Goal: Task Accomplishment & Management: Manage account settings

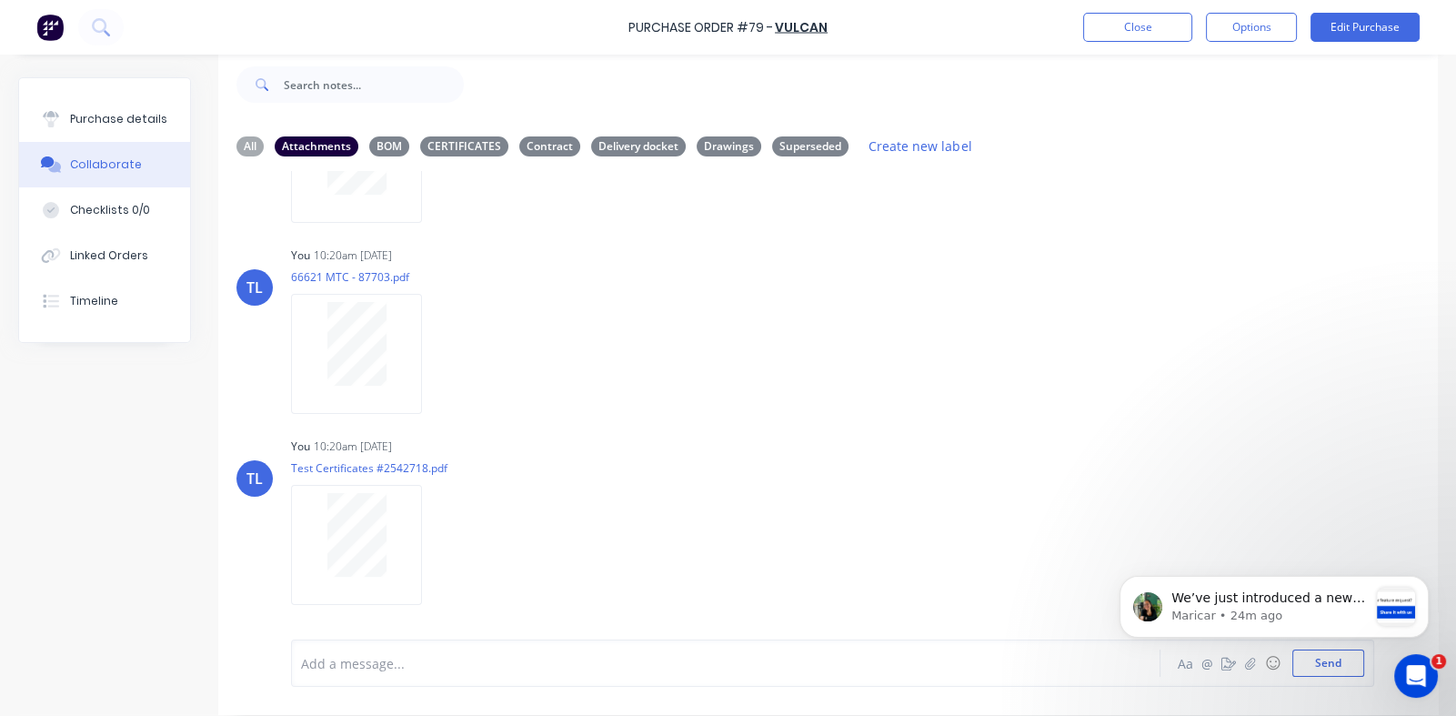
scroll to position [45, 0]
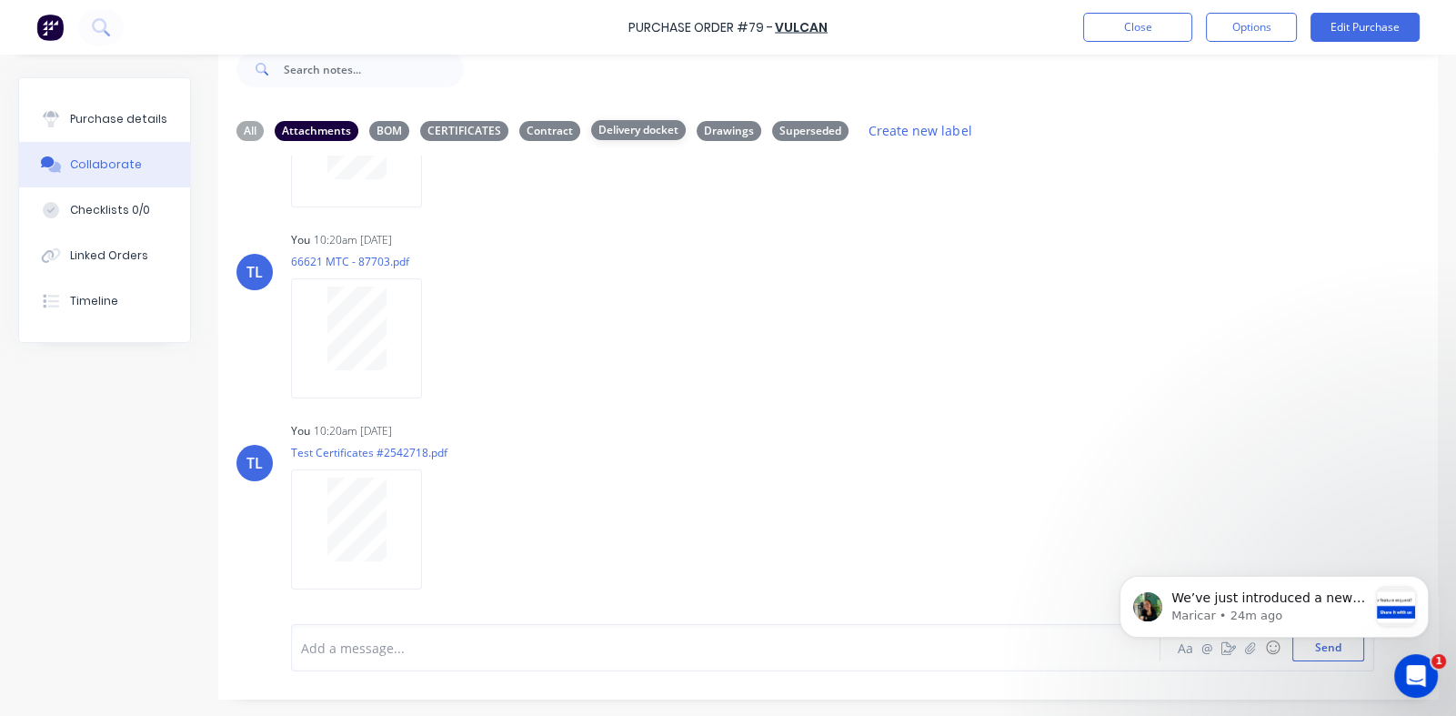
click at [636, 129] on div "Delivery docket" at bounding box center [638, 130] width 95 height 20
click at [314, 128] on div "Attachments" at bounding box center [317, 130] width 84 height 20
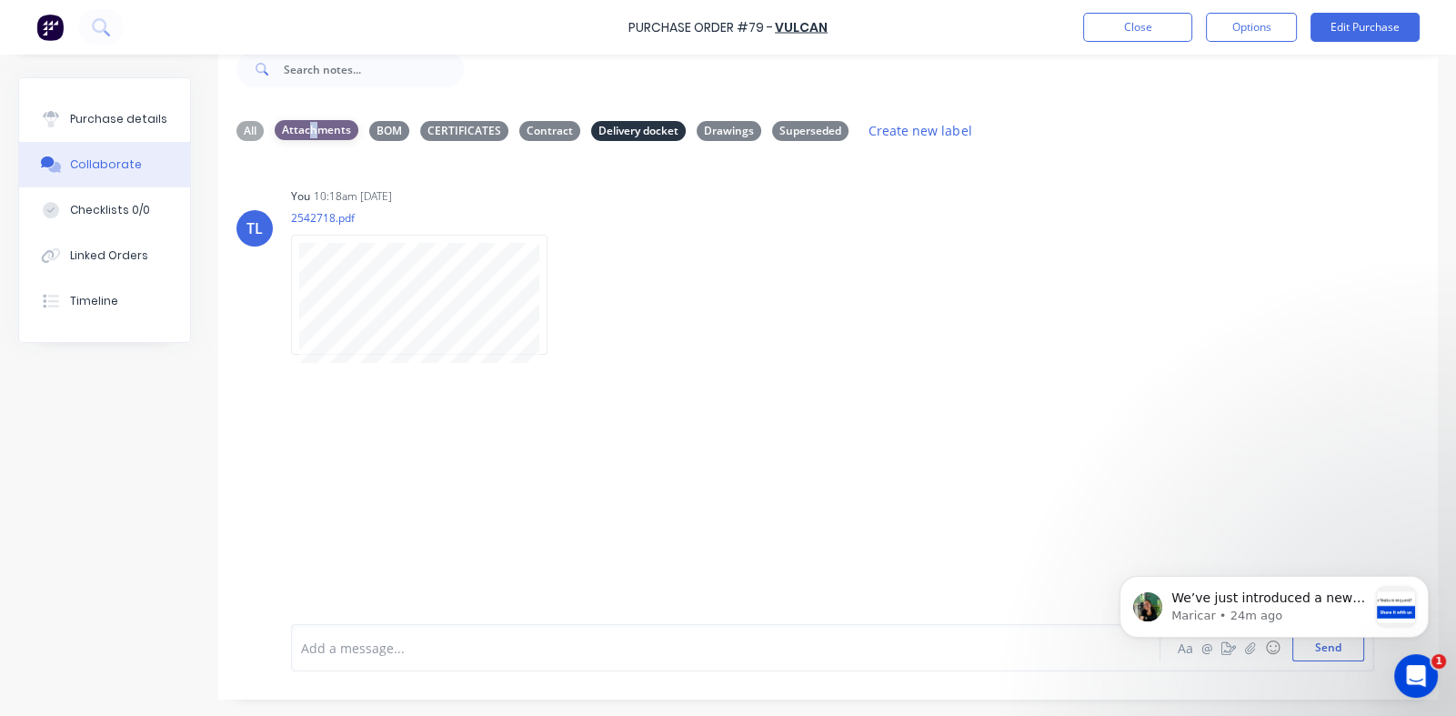
scroll to position [0, 0]
click at [1095, 34] on button "Close" at bounding box center [1137, 27] width 109 height 29
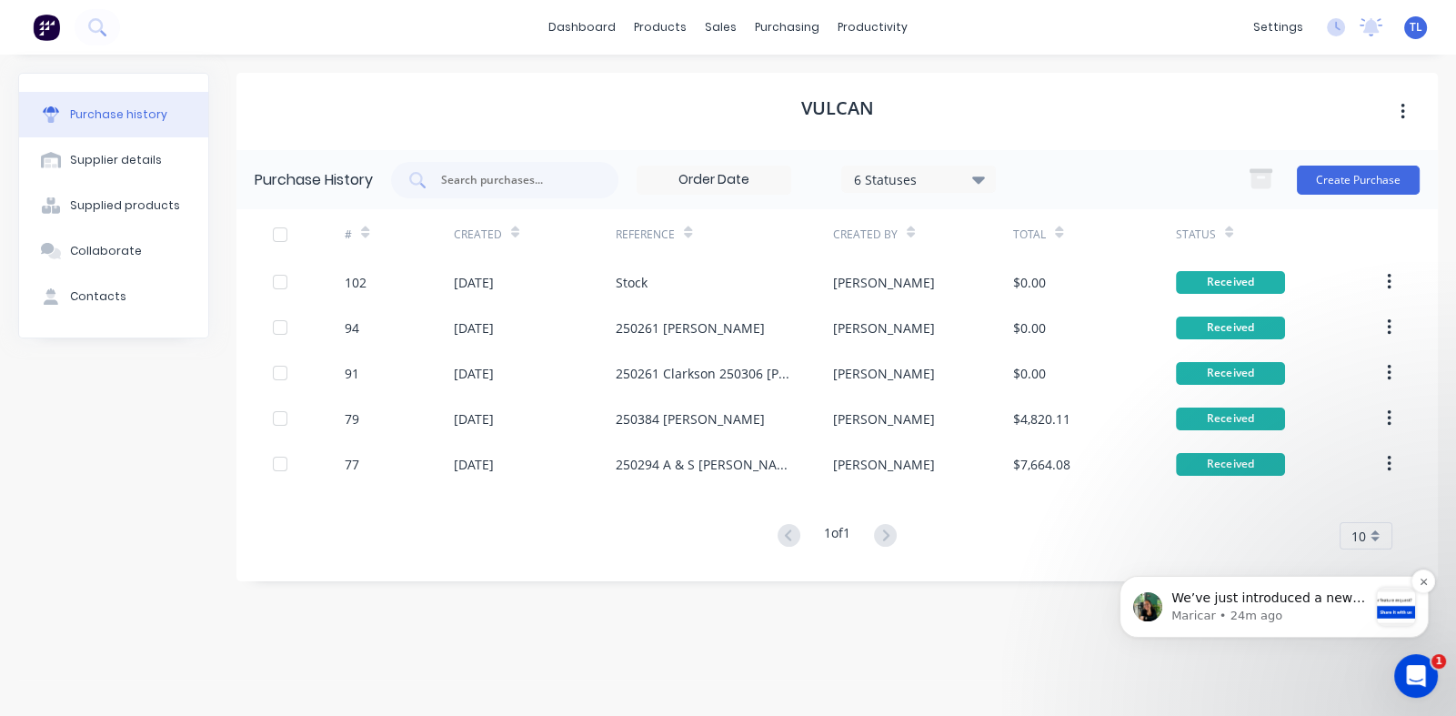
click at [1286, 608] on p "Maricar • 24m ago" at bounding box center [1270, 616] width 196 height 16
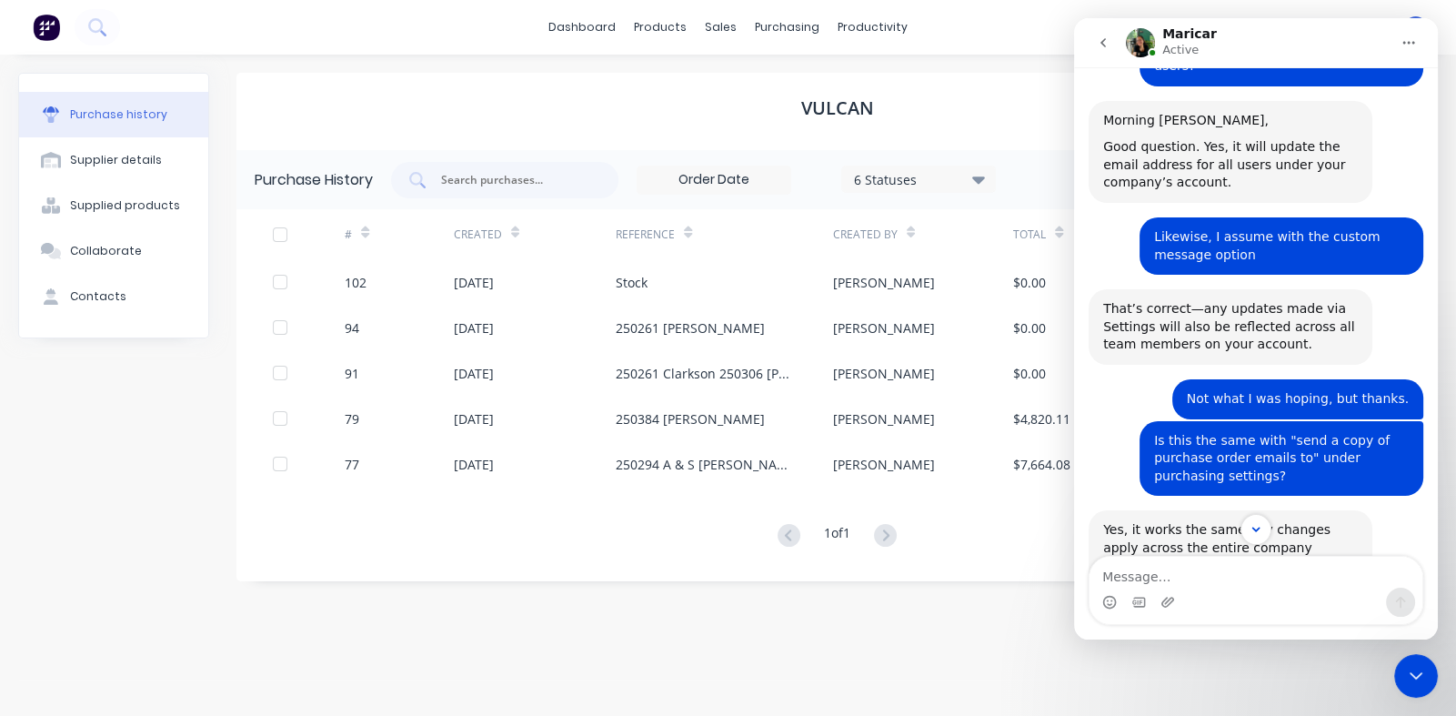
scroll to position [197, 0]
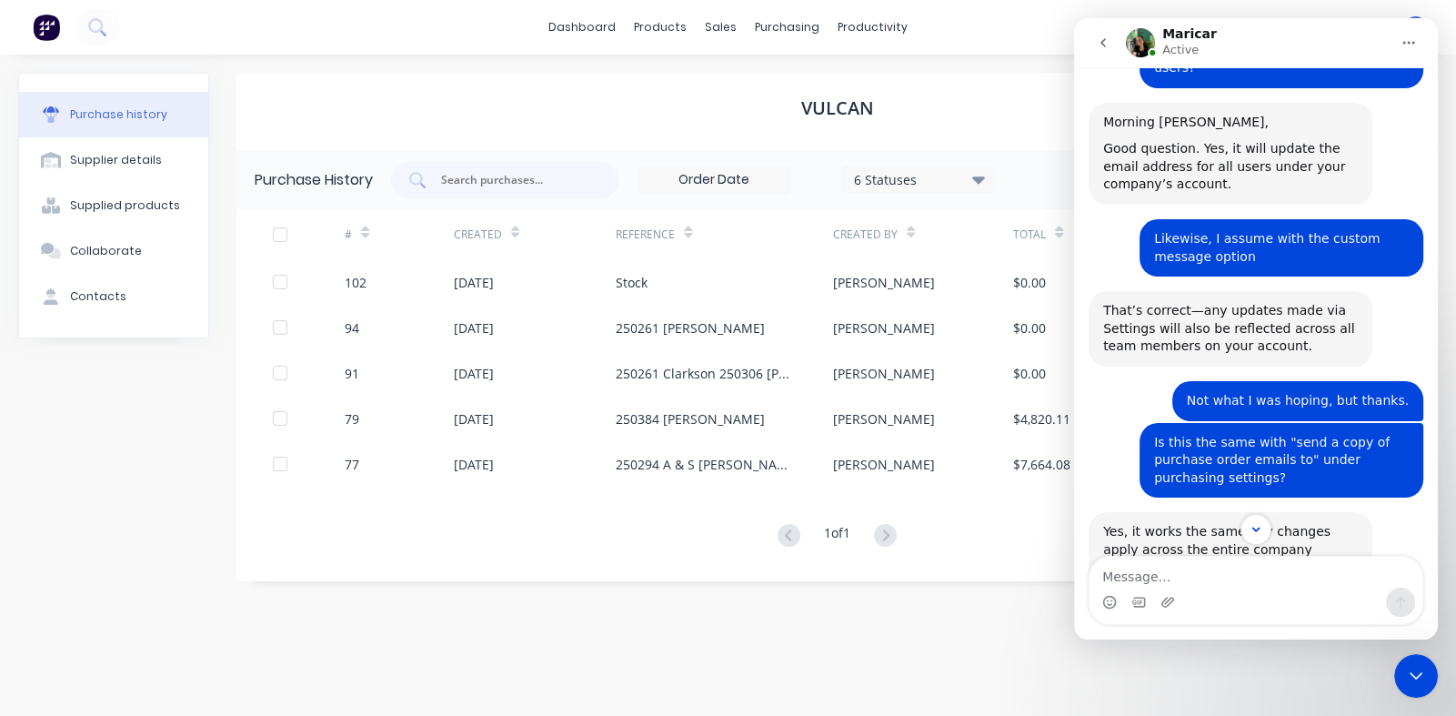
click at [1424, 671] on icon "Close Intercom Messenger" at bounding box center [1416, 676] width 22 height 22
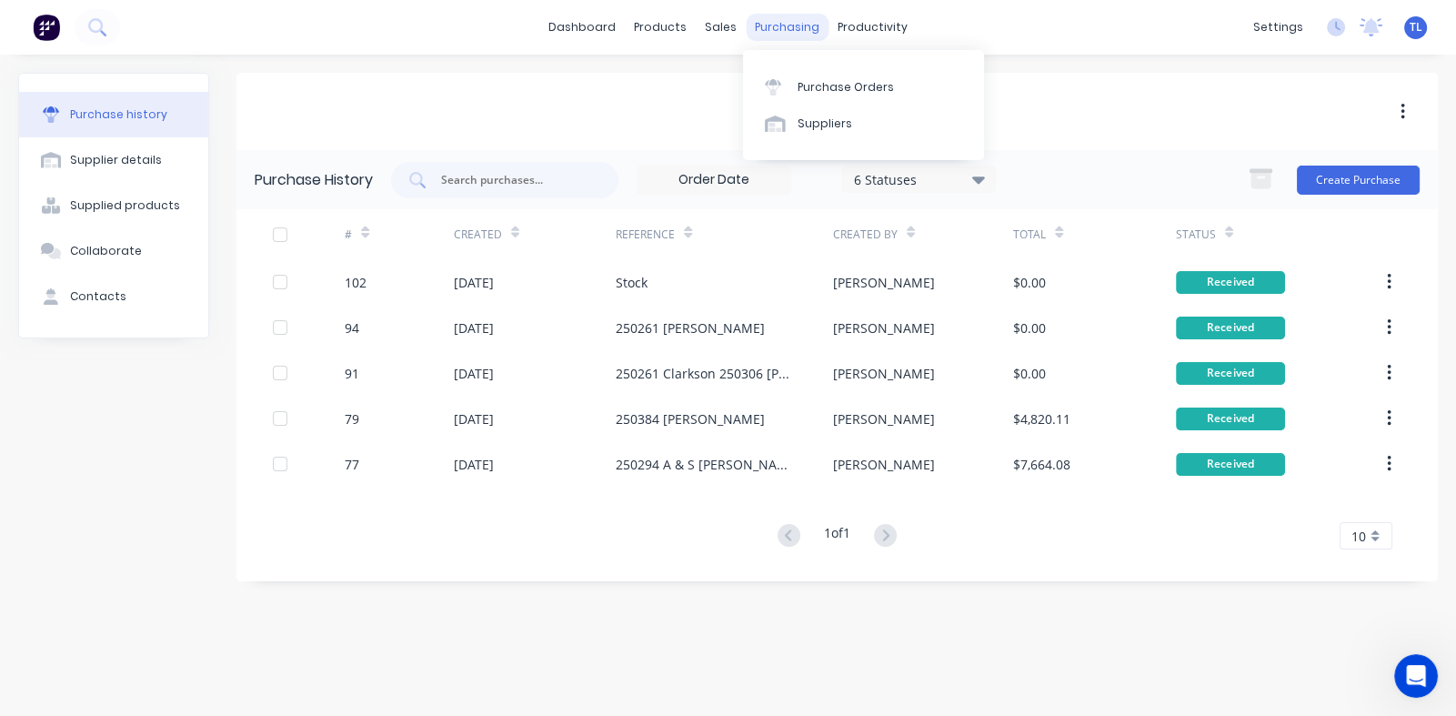
click at [766, 22] on div "purchasing" at bounding box center [787, 27] width 83 height 27
click at [813, 83] on div "Purchase Orders" at bounding box center [846, 87] width 96 height 16
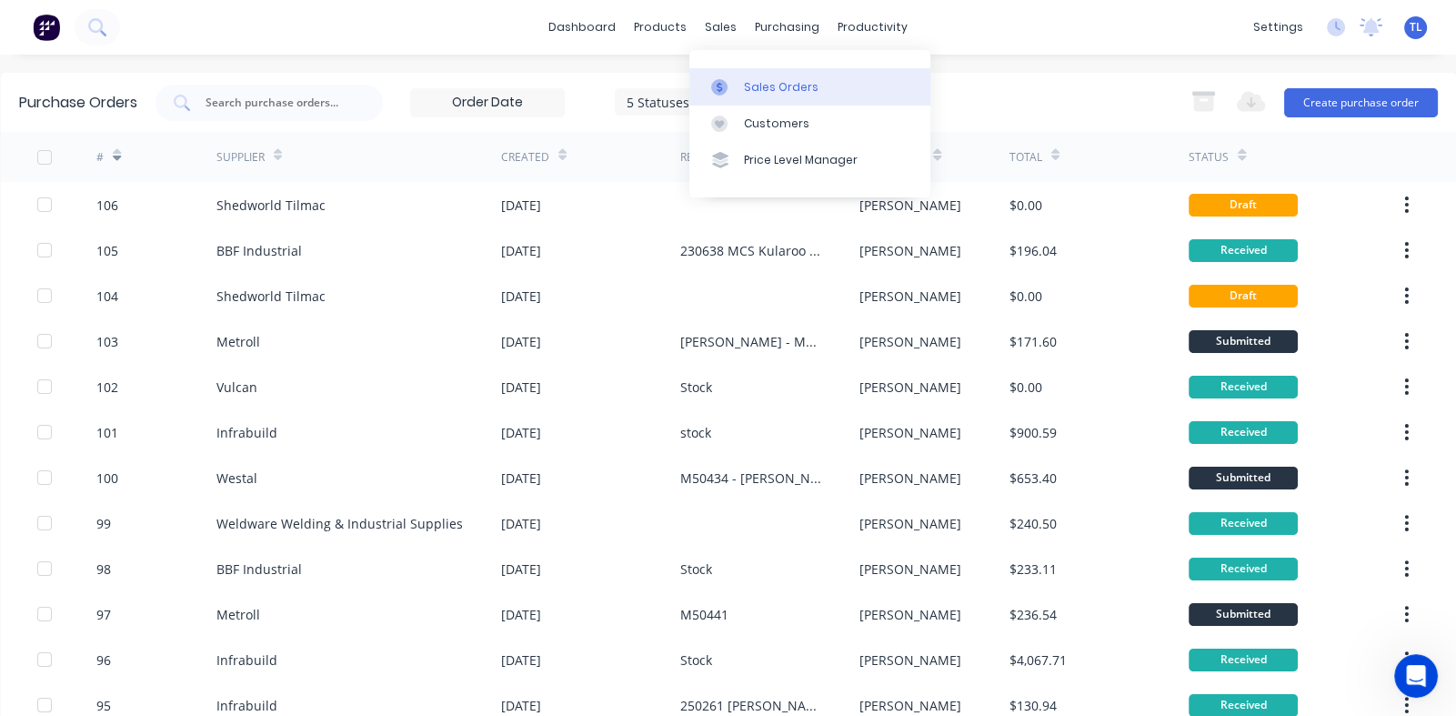
click at [760, 83] on div "Sales Orders" at bounding box center [781, 87] width 75 height 16
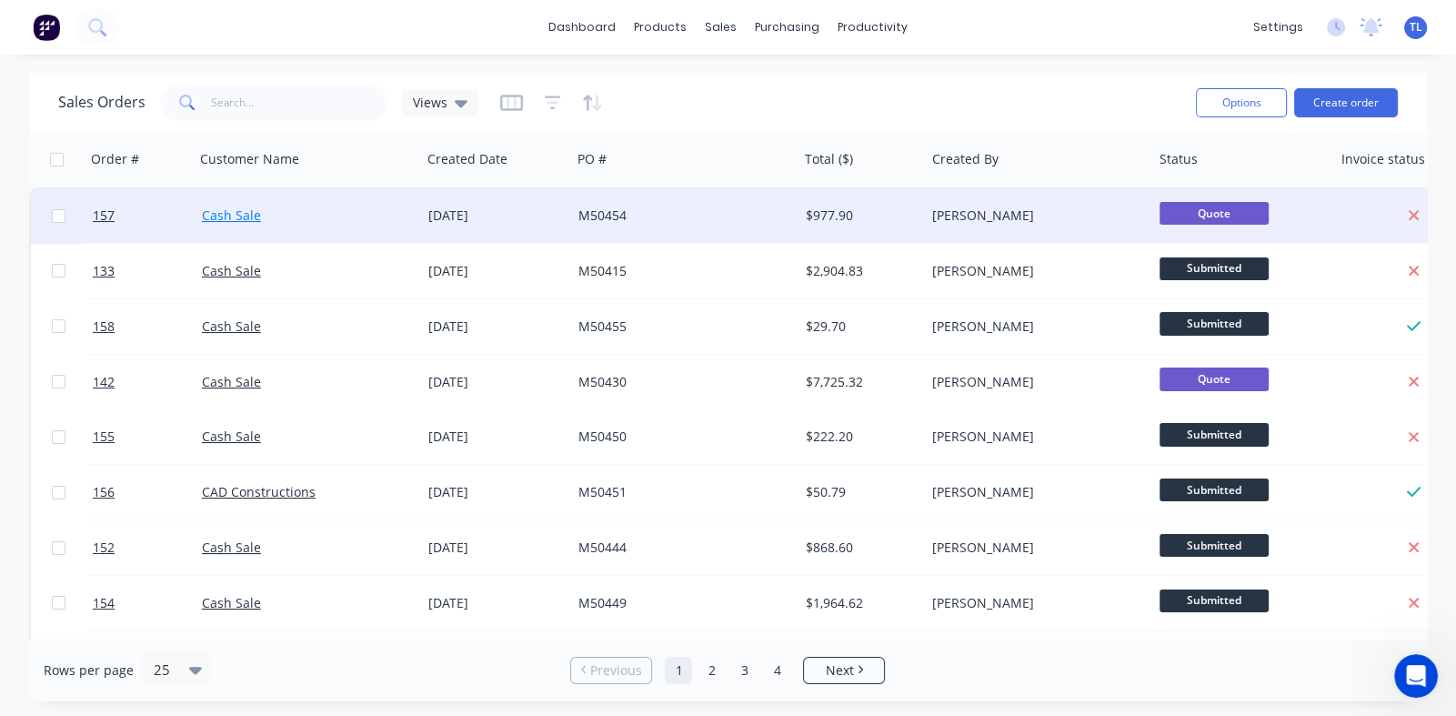
click at [241, 216] on link "Cash Sale" at bounding box center [231, 215] width 59 height 17
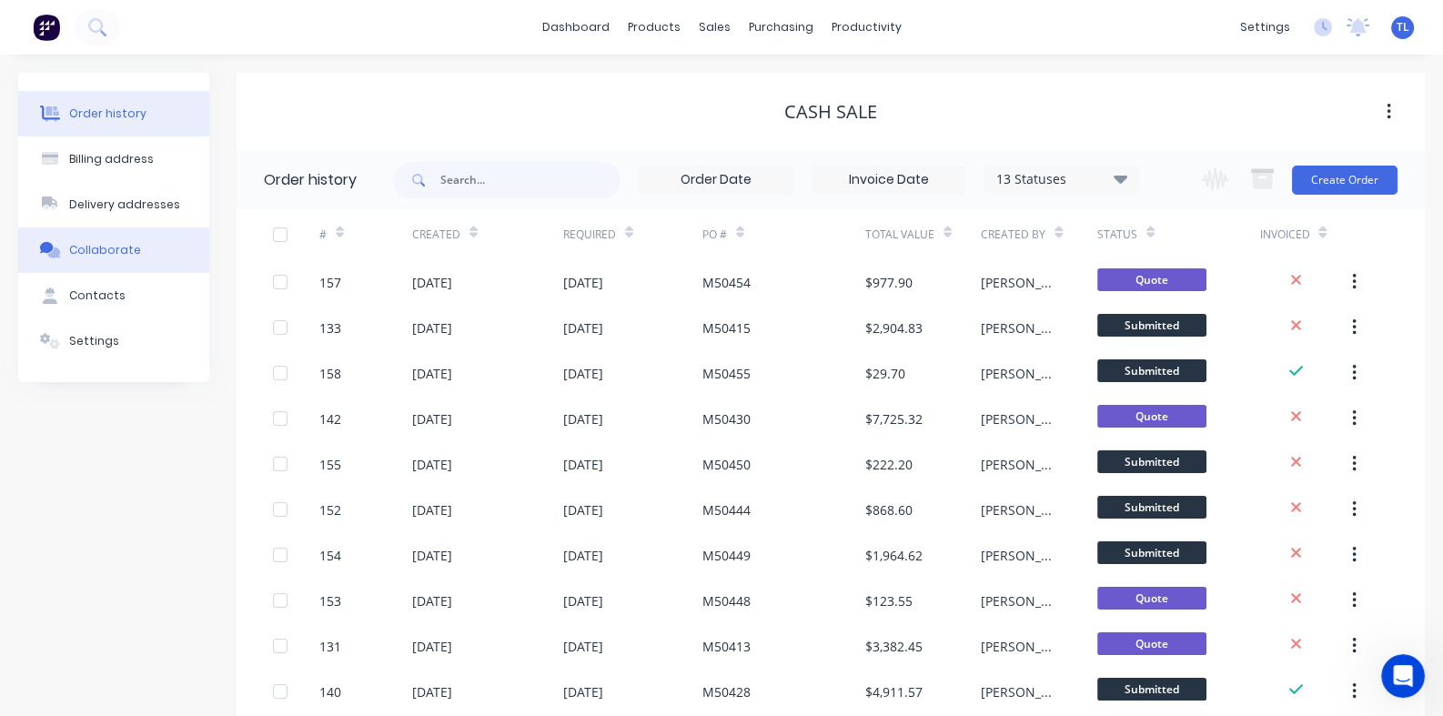
click at [106, 249] on div "Collaborate" at bounding box center [105, 250] width 72 height 16
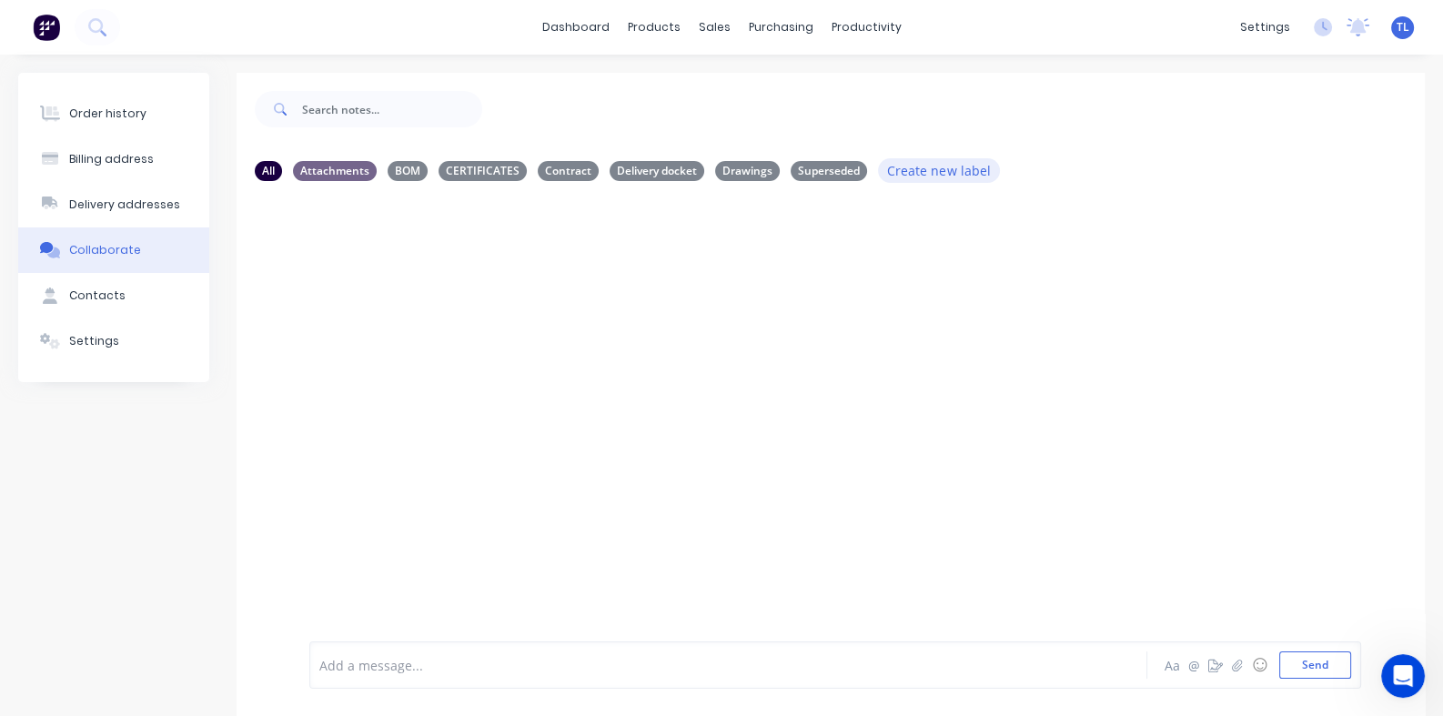
click at [944, 171] on button "Create new label" at bounding box center [939, 170] width 122 height 25
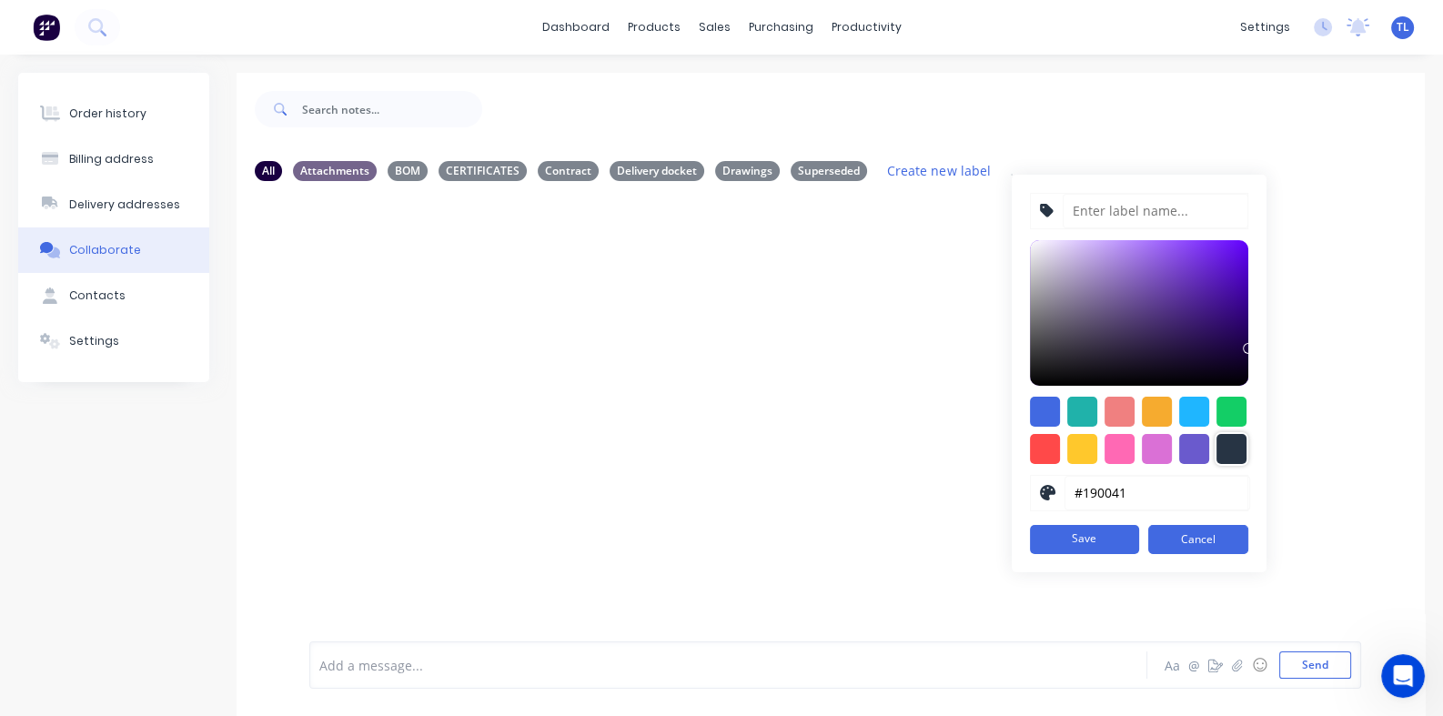
click at [1221, 455] on div at bounding box center [1231, 449] width 30 height 30
type input "#273444"
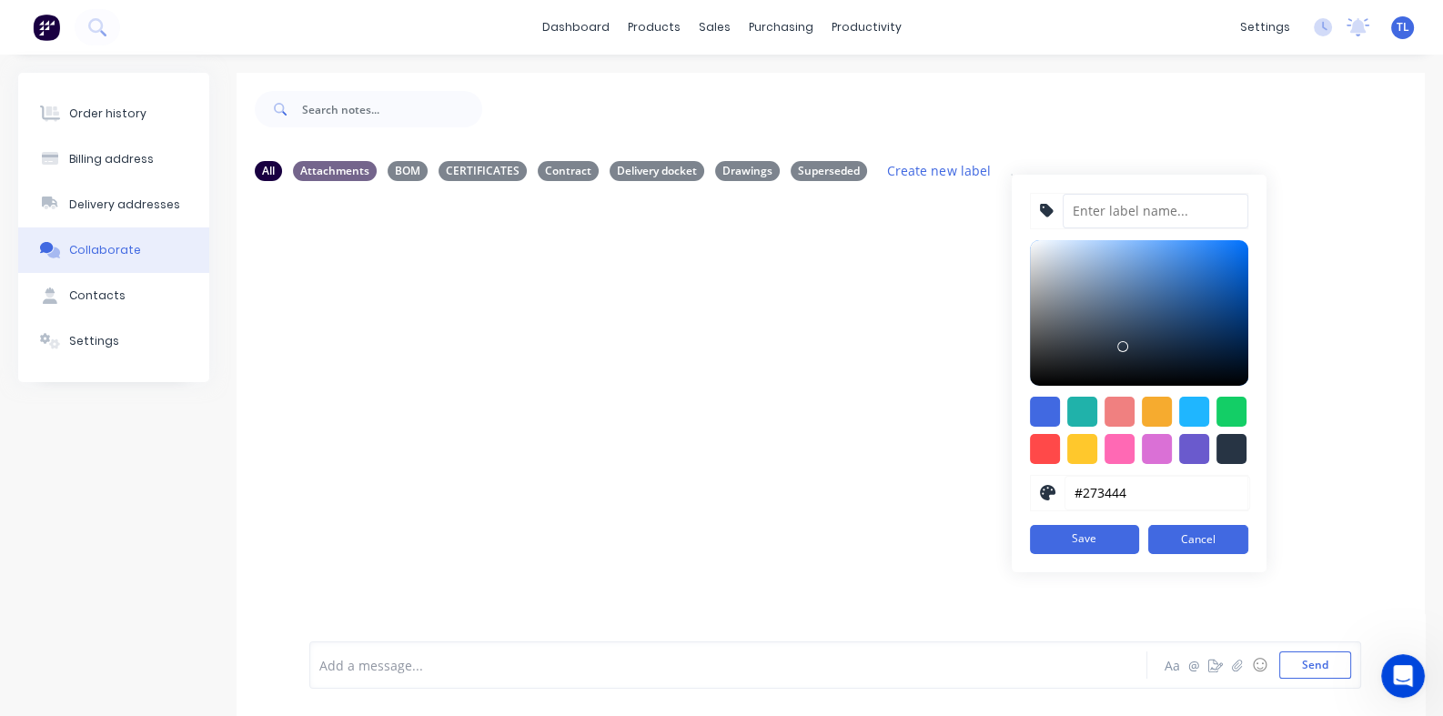
click at [1095, 209] on input at bounding box center [1156, 211] width 186 height 35
type input "C"
type input "DA Documents"
click at [1067, 537] on button "Save" at bounding box center [1084, 539] width 109 height 29
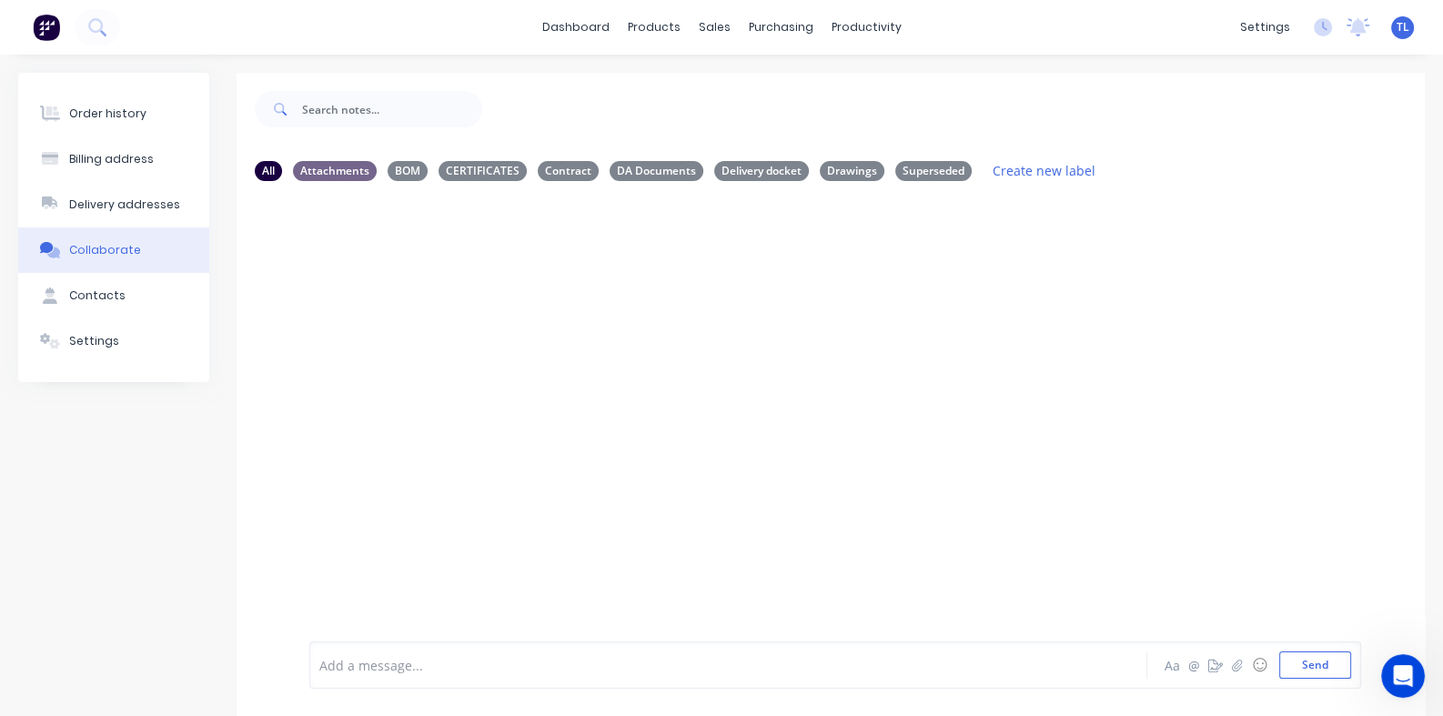
drag, startPoint x: 1034, startPoint y: 174, endPoint x: 1000, endPoint y: 218, distance: 56.4
click at [1000, 218] on div at bounding box center [831, 416] width 1188 height 441
click at [1010, 174] on button "Create new label" at bounding box center [1043, 170] width 122 height 25
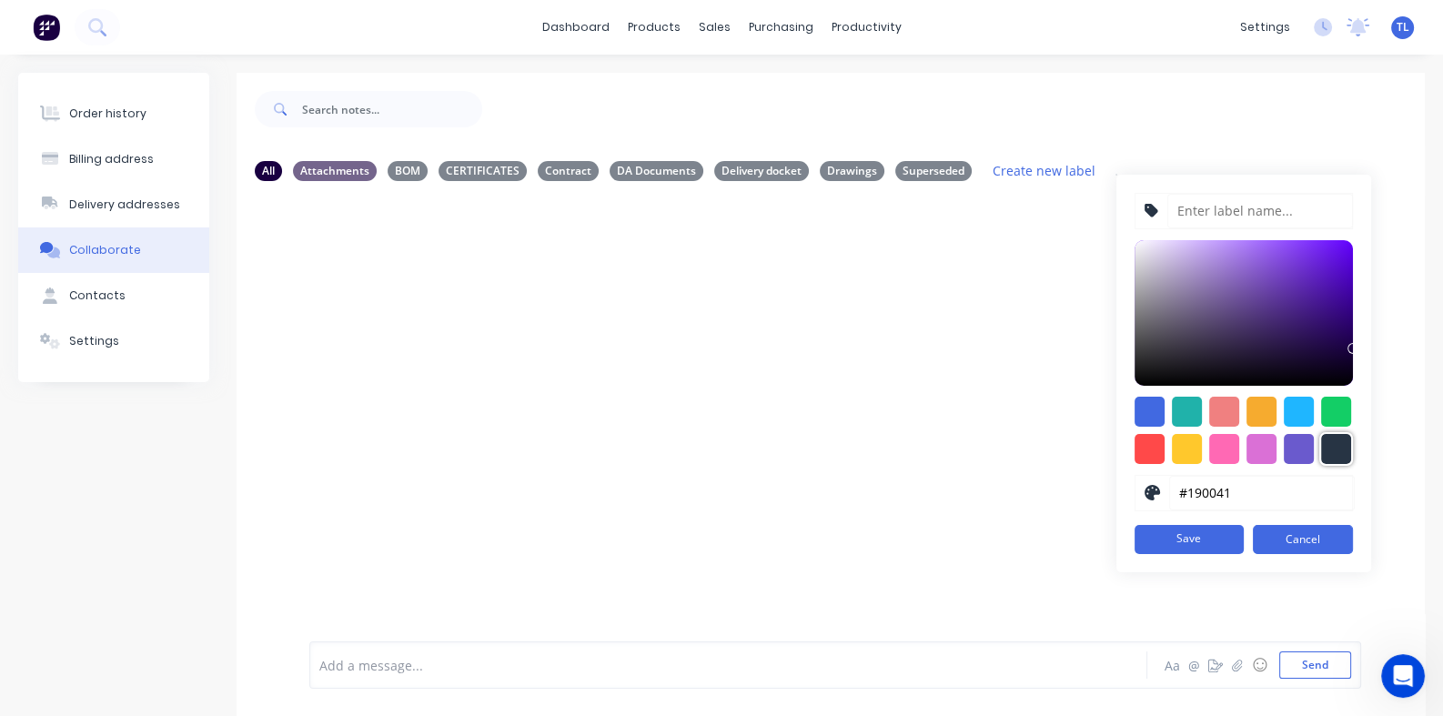
click at [1329, 452] on div at bounding box center [1336, 449] width 30 height 30
type input "#273444"
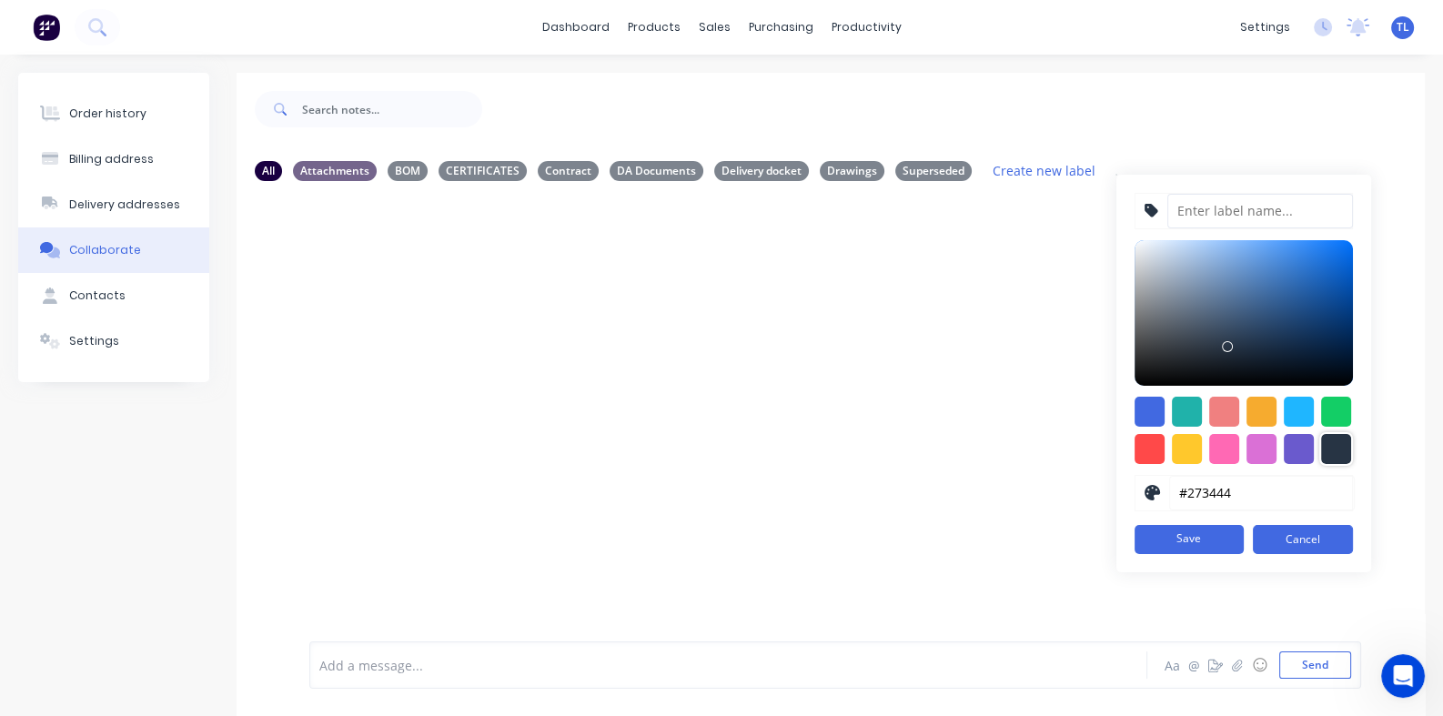
click at [1190, 201] on input at bounding box center [1260, 211] width 186 height 35
type input "CC Documents"
click at [1183, 537] on button "Save" at bounding box center [1188, 539] width 109 height 29
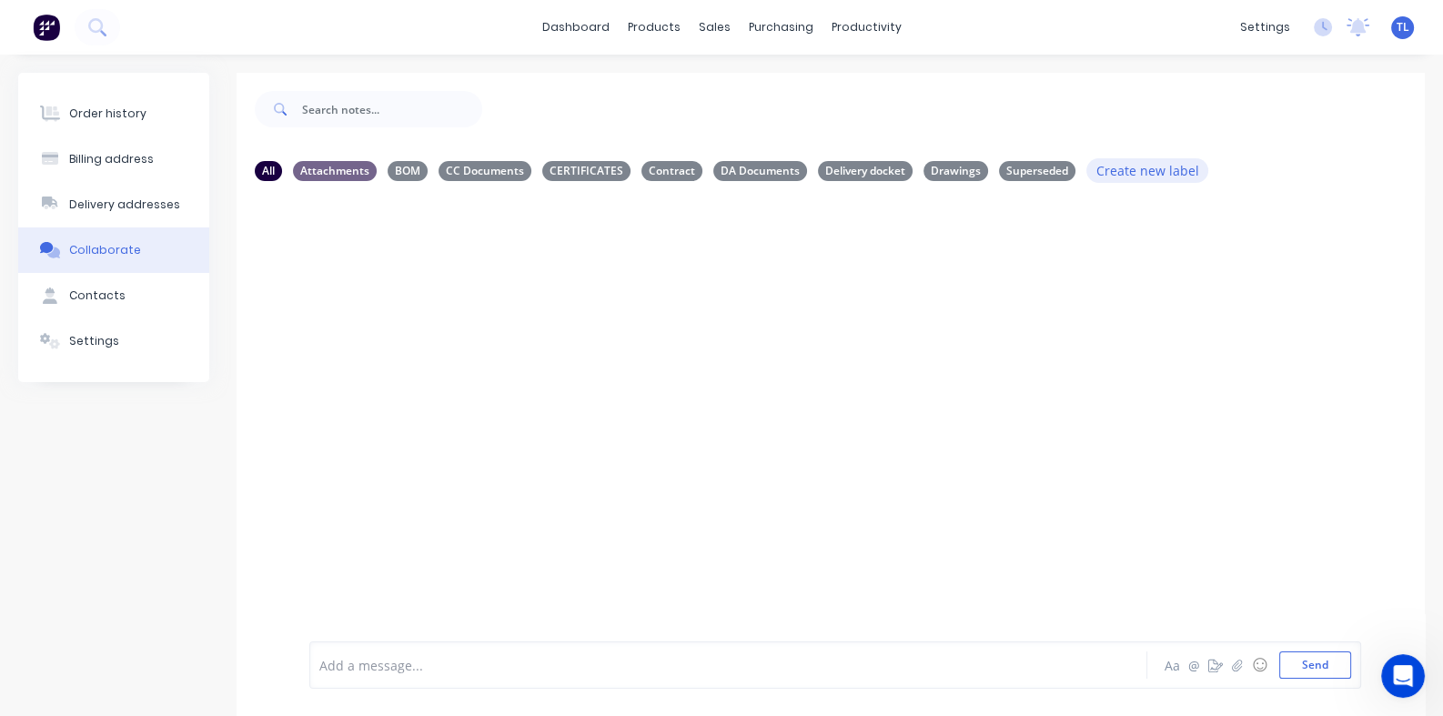
click at [1128, 173] on button "Create new label" at bounding box center [1147, 170] width 122 height 25
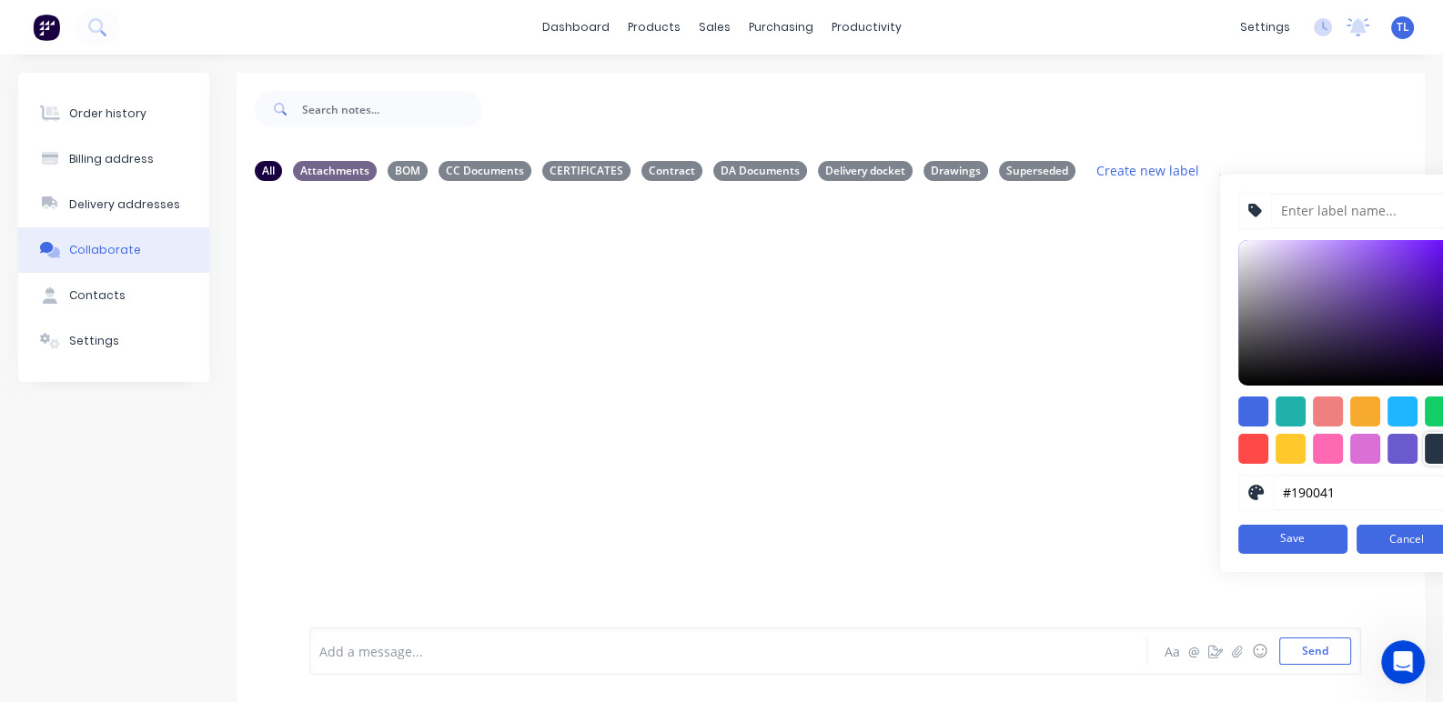
click at [1427, 450] on div at bounding box center [1440, 449] width 30 height 30
type input "#273444"
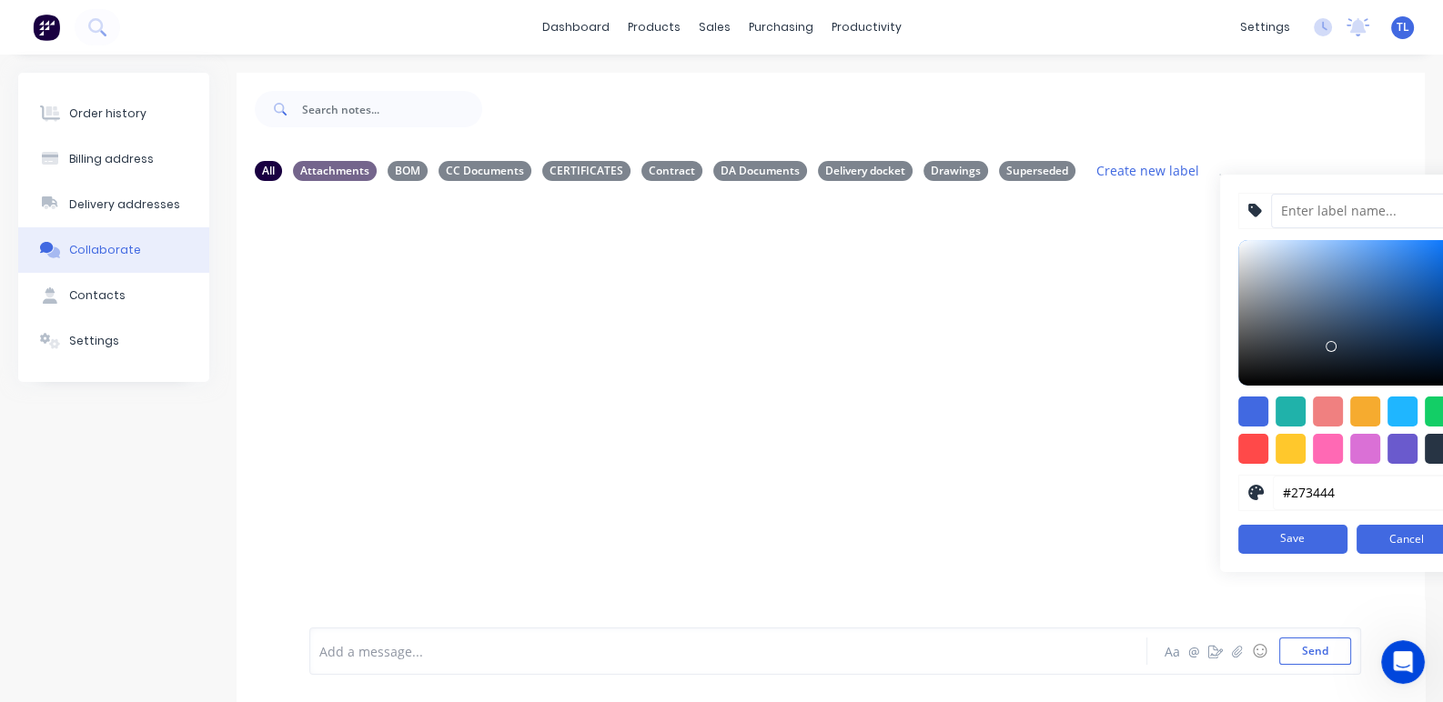
click at [1305, 206] on input at bounding box center [1364, 211] width 186 height 35
type input "Site Inspections"
click at [1263, 538] on button "Save" at bounding box center [1292, 539] width 109 height 29
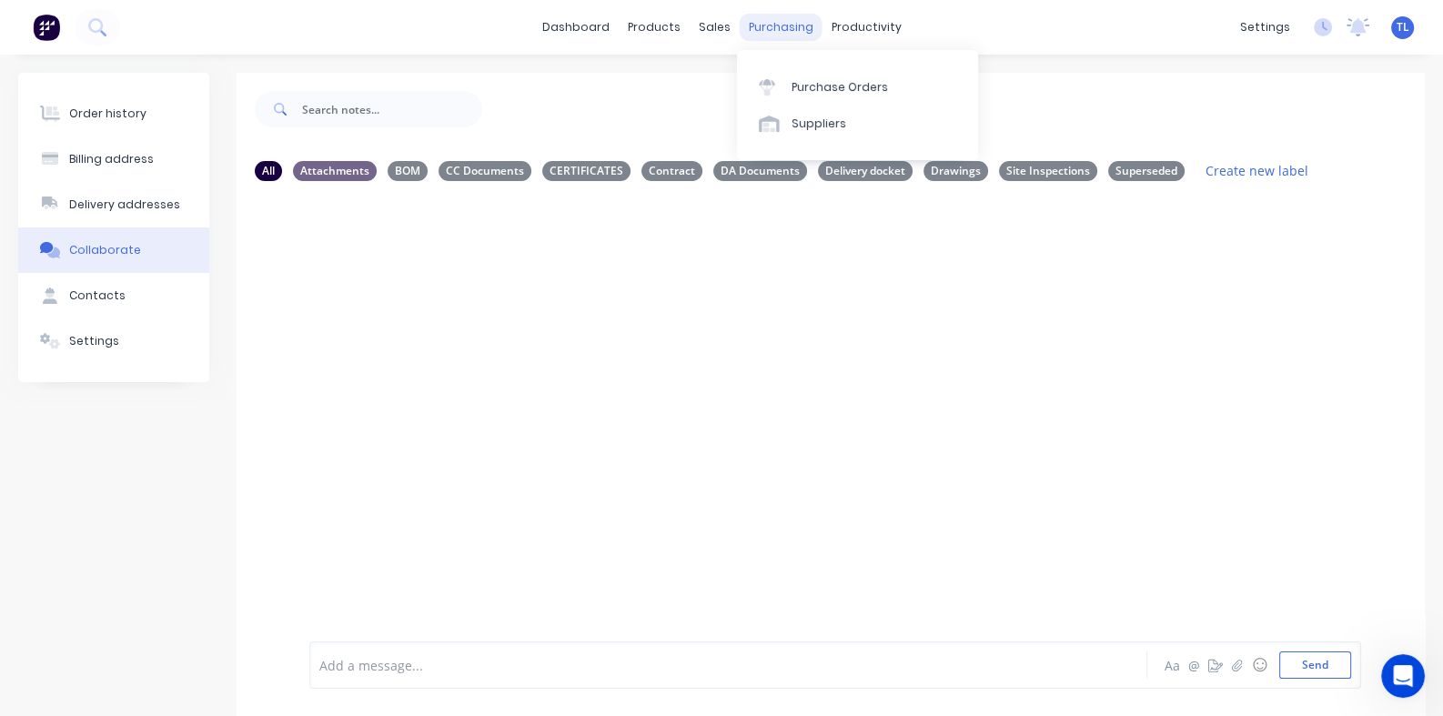
click at [790, 25] on div "purchasing" at bounding box center [781, 27] width 83 height 27
click at [810, 81] on div "Purchase Orders" at bounding box center [839, 87] width 96 height 16
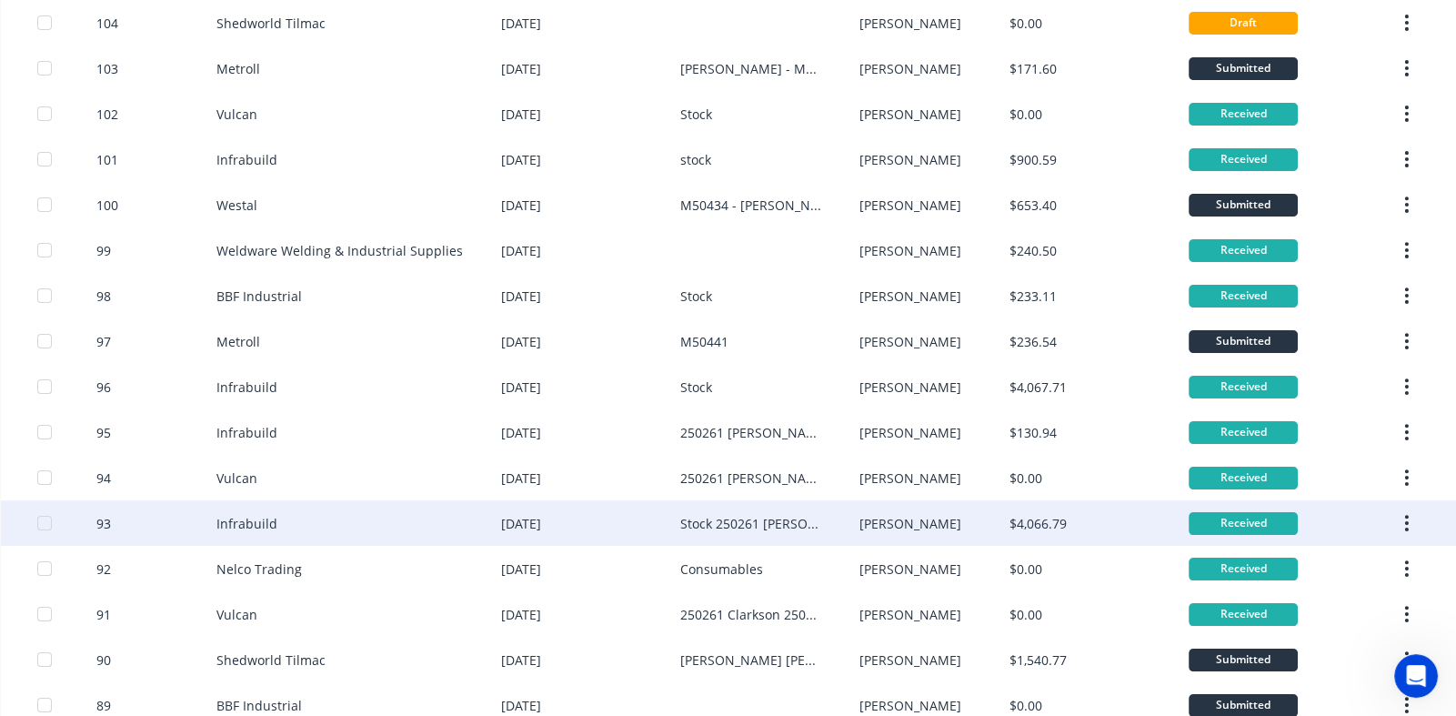
scroll to position [454, 0]
